Goal: Task Accomplishment & Management: Use online tool/utility

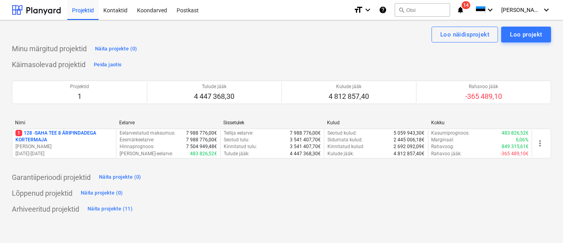
click at [61, 137] on p "1 128 - SAHA TEE 8 ÄRIPINDADEGA KORTERMAJA" at bounding box center [63, 136] width 97 height 13
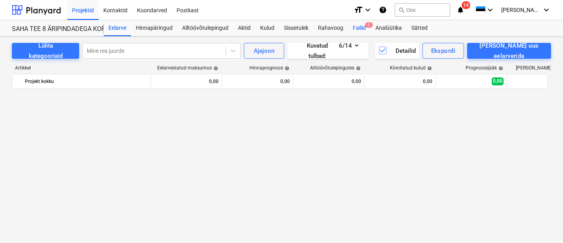
click at [362, 27] on div "Failid 1" at bounding box center [359, 28] width 23 height 16
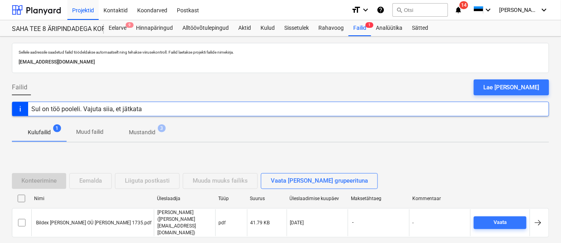
scroll to position [36, 0]
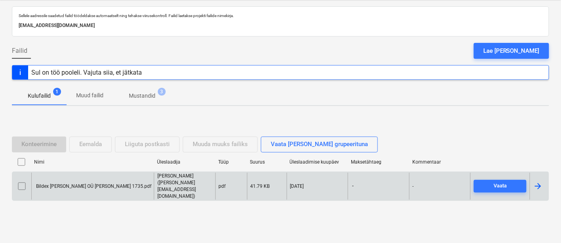
click at [95, 184] on div "Bildex [PERSON_NAME] OÜ [PERSON_NAME] 1735.pdf" at bounding box center [93, 186] width 116 height 6
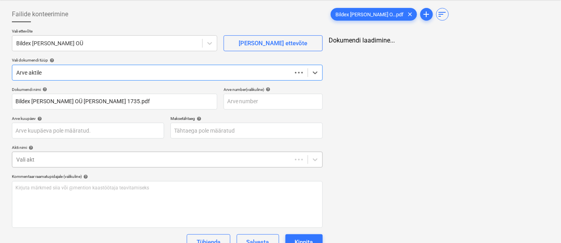
type input "Bildex [PERSON_NAME] OÜ [PERSON_NAME] 1735.pdf"
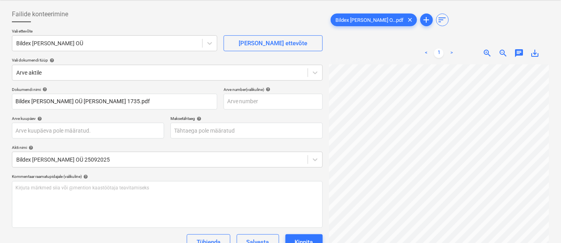
scroll to position [48, 197]
click at [239, 128] on body "Projektid Kontaktid Koondarved Postkast format_size keyboard_arrow_down help se…" at bounding box center [280, 85] width 561 height 243
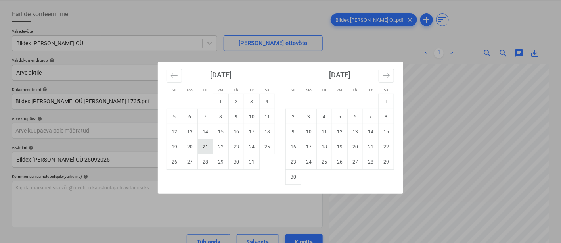
click at [207, 147] on td "21" at bounding box center [205, 146] width 15 height 15
type input "[DATE]"
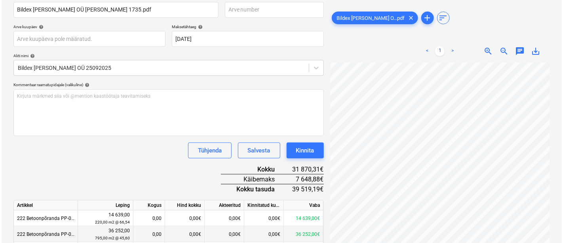
scroll to position [174, 0]
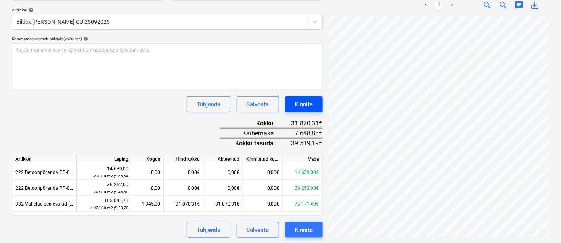
click at [299, 102] on div "Kinnita" at bounding box center [304, 104] width 18 height 10
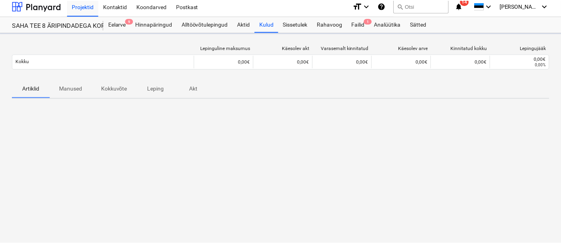
scroll to position [3, 0]
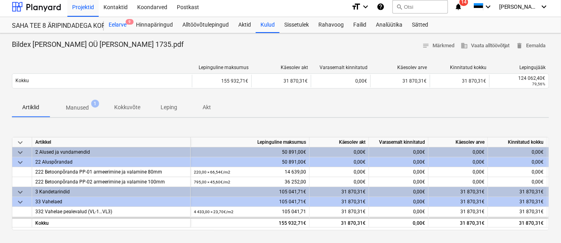
click at [126, 21] on span "9" at bounding box center [130, 22] width 8 height 6
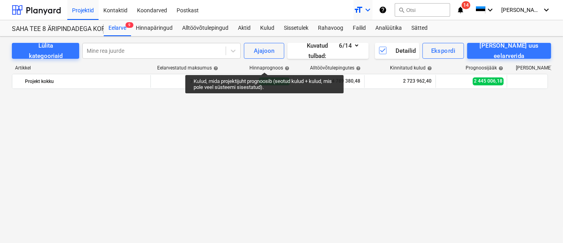
scroll to position [3247, 0]
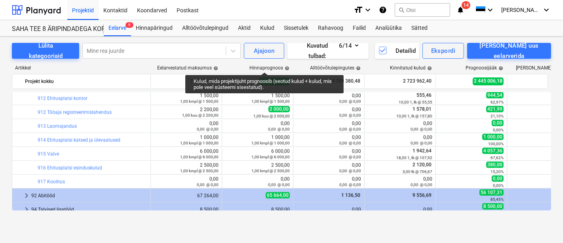
click at [476, 5] on div "format_size keyboard_arrow_down help search Otsi notifications 14 keyboard_arro…" at bounding box center [453, 10] width 198 height 20
click at [471, 3] on span "14" at bounding box center [466, 5] width 9 height 8
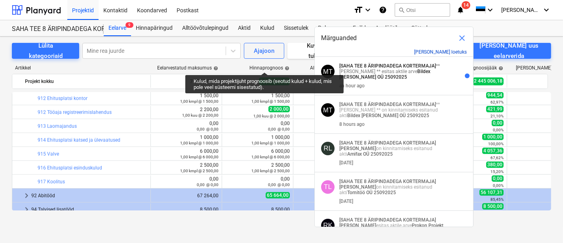
click at [452, 50] on button "[PERSON_NAME] loetuks" at bounding box center [440, 52] width 53 height 6
click at [460, 36] on span "close" at bounding box center [463, 38] width 10 height 10
